Goal: Task Accomplishment & Management: Manage account settings

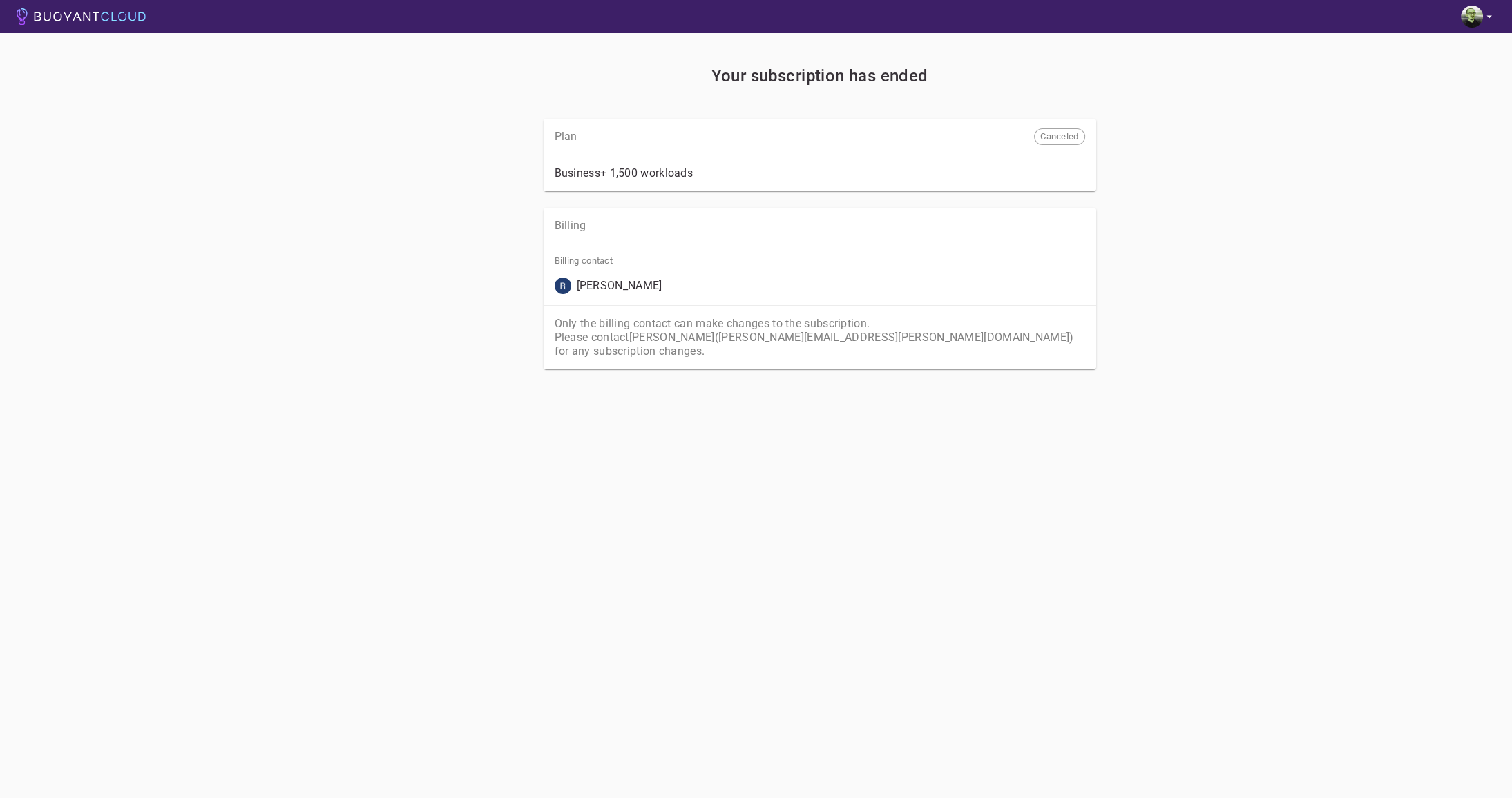
click at [1489, 18] on icon "button" at bounding box center [1488, 16] width 12 height 12
click at [1412, 59] on link "Billing" at bounding box center [1436, 51] width 144 height 25
click at [91, 19] on div at bounding box center [756, 399] width 1512 height 798
click at [86, 16] on icon at bounding box center [81, 16] width 129 height 17
